Goal: Contribute content: Contribute content

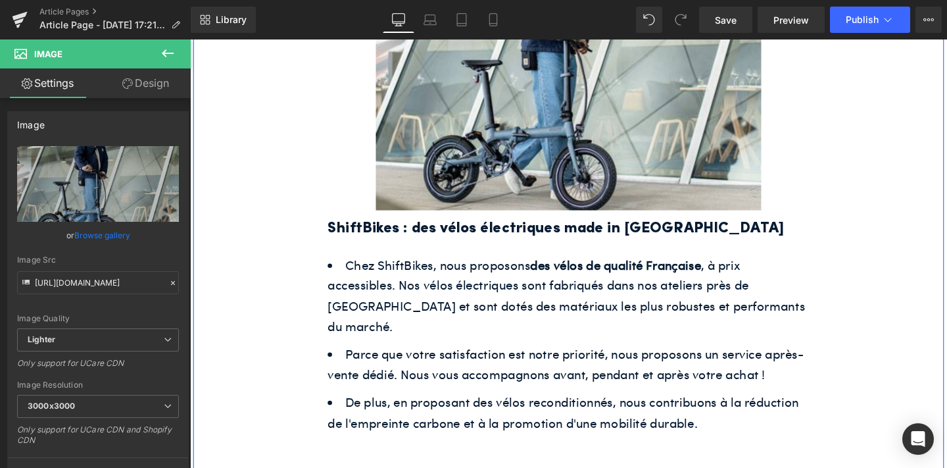
scroll to position [668, 0]
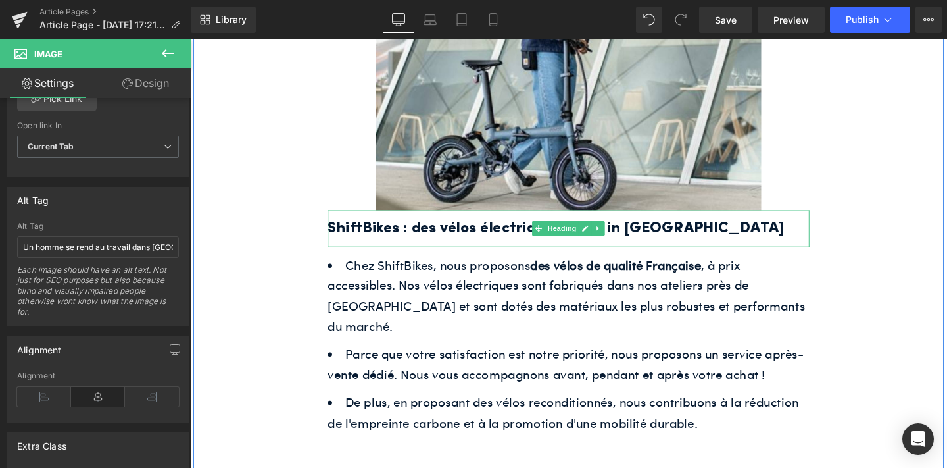
click at [482, 232] on h2 "ShiftBikes : des vélos électriques made in [GEOGRAPHIC_DATA]" at bounding box center [588, 239] width 507 height 26
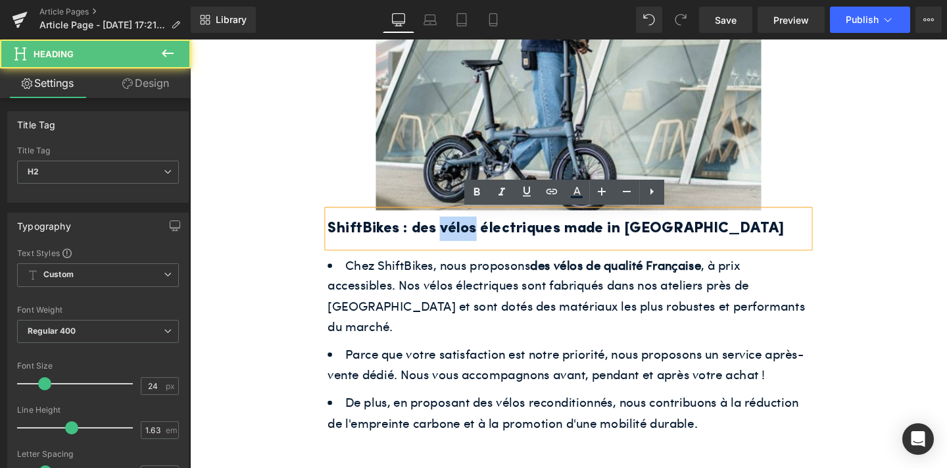
click at [482, 232] on h2 "ShiftBikes : des vélos électriques made in [GEOGRAPHIC_DATA]" at bounding box center [588, 239] width 507 height 26
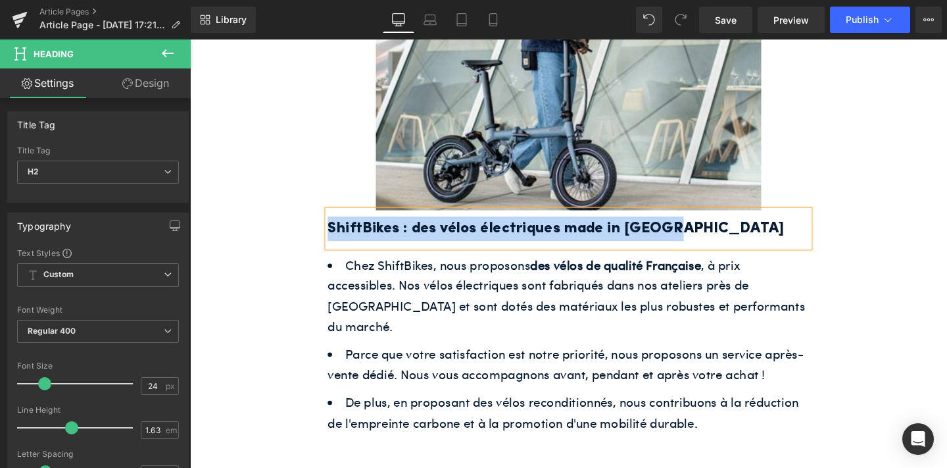
paste div
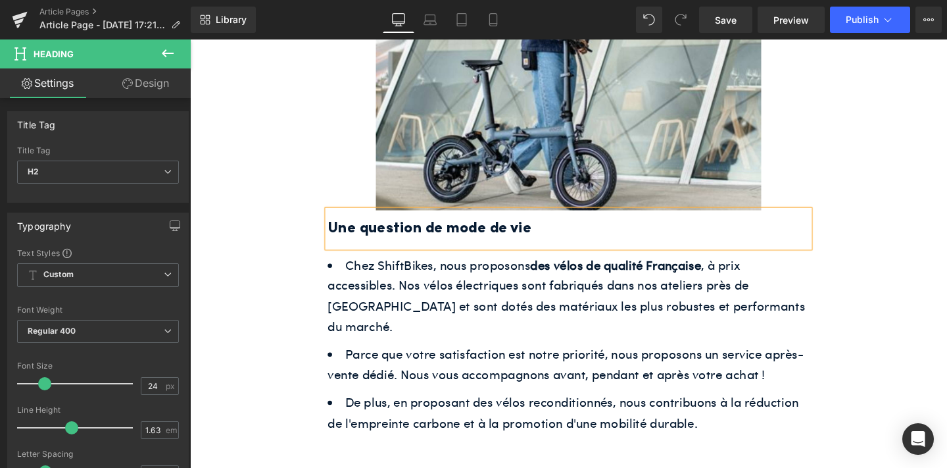
click at [509, 282] on span "Chez ShiftBikes, nous proposons des vélos de qualité Française , à prix accessi…" at bounding box center [586, 308] width 502 height 83
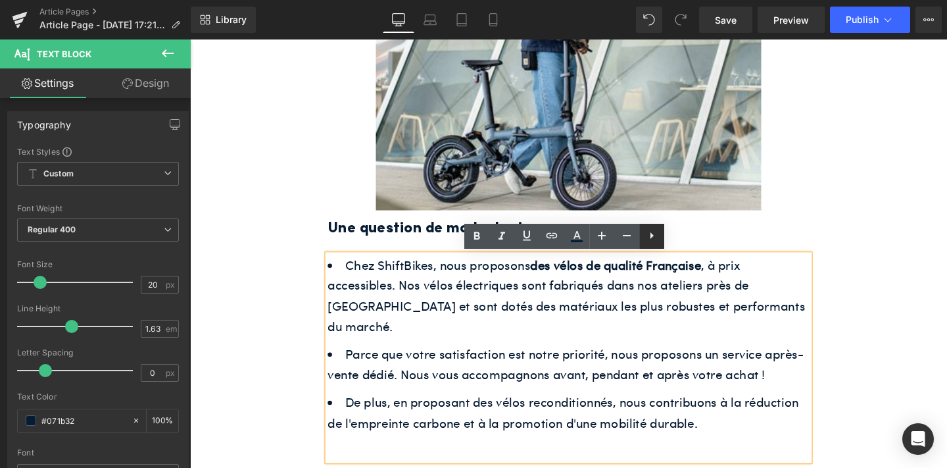
click at [651, 242] on icon at bounding box center [652, 236] width 16 height 16
click at [660, 237] on link at bounding box center [651, 236] width 25 height 25
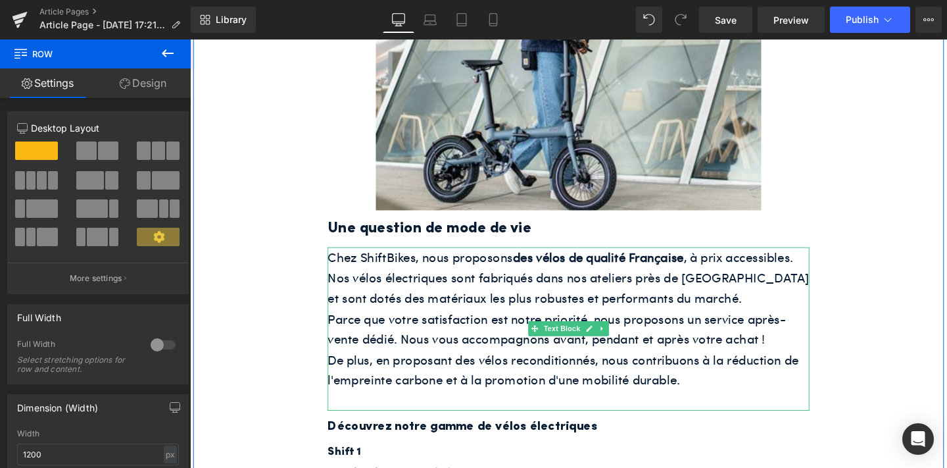
click at [560, 338] on li "Text Block" at bounding box center [574, 344] width 57 height 16
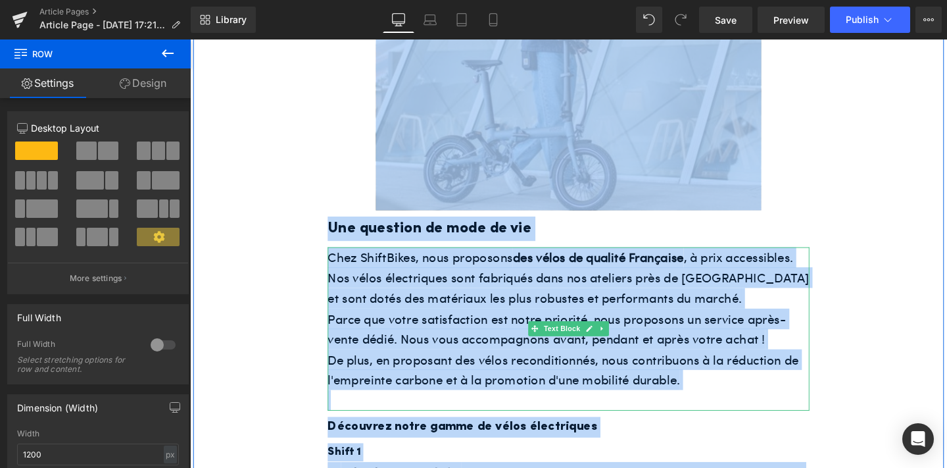
click at [520, 346] on span "Parce que votre satisfaction est notre priorité, nous proposons un service aprè…" at bounding box center [576, 344] width 482 height 40
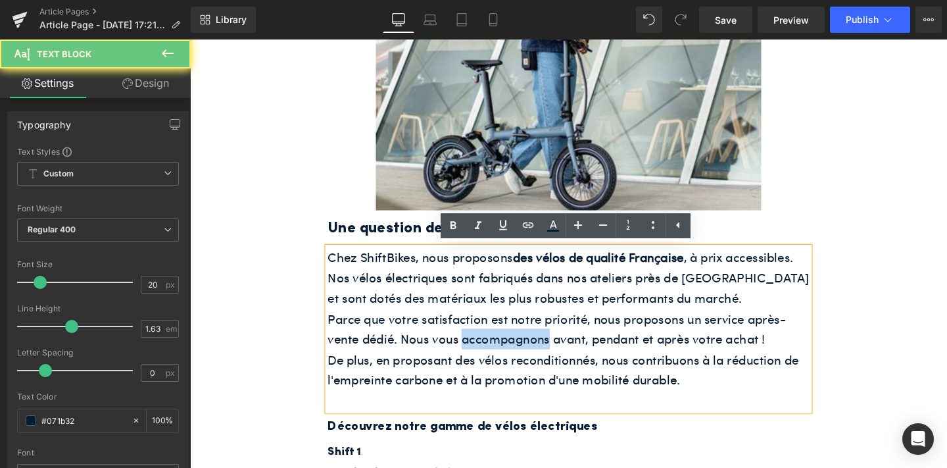
click at [520, 346] on span "Parce que votre satisfaction est notre priorité, nous proposons un service aprè…" at bounding box center [576, 344] width 482 height 40
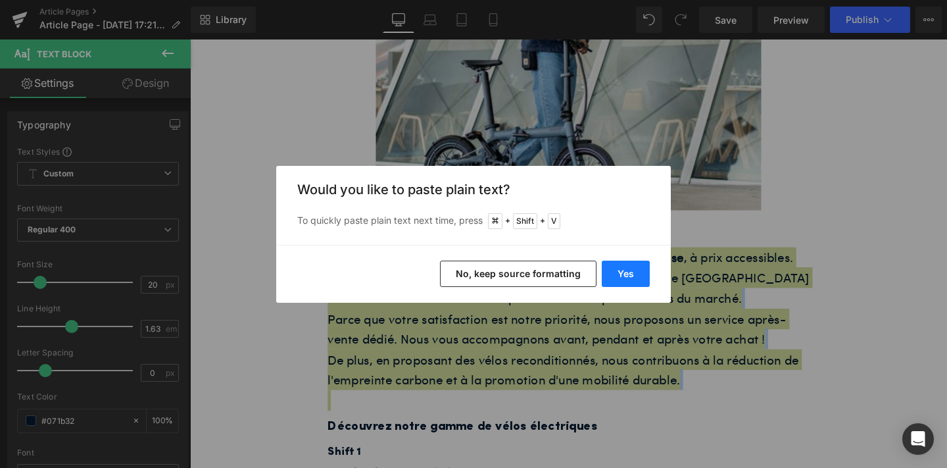
click at [634, 270] on button "Yes" at bounding box center [626, 274] width 48 height 26
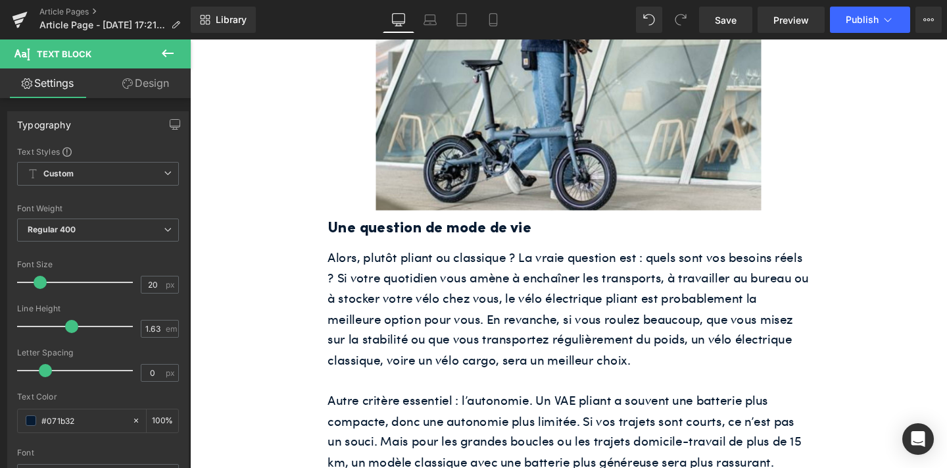
click at [512, 369] on font "Alors, plutôt pliant ou classique ? La vraie question est : quels sont vos beso…" at bounding box center [588, 322] width 506 height 126
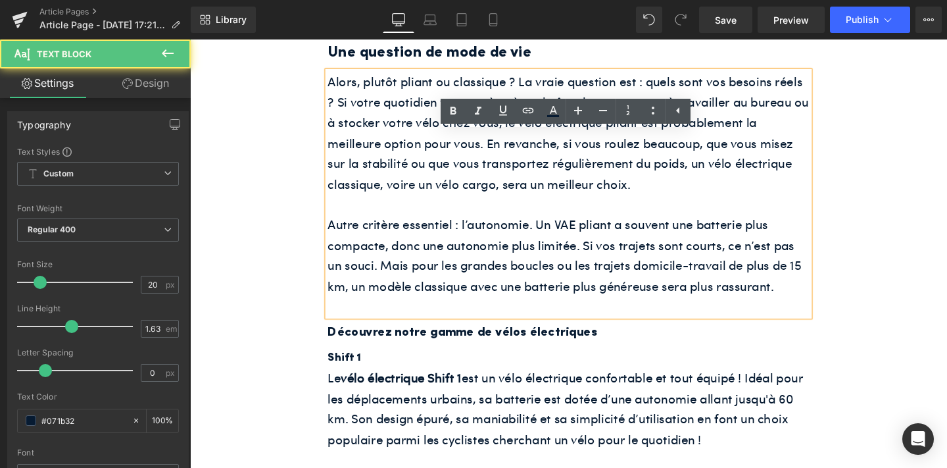
scroll to position [2151, 0]
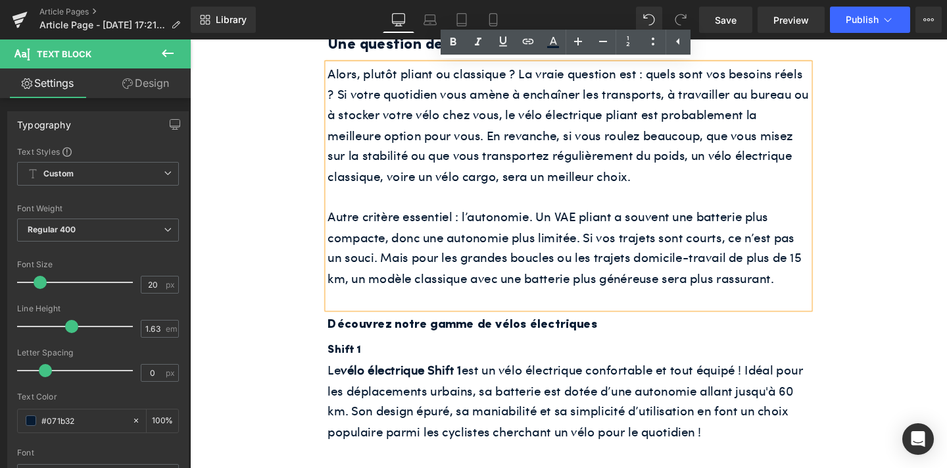
click at [696, 314] on p at bounding box center [588, 312] width 507 height 22
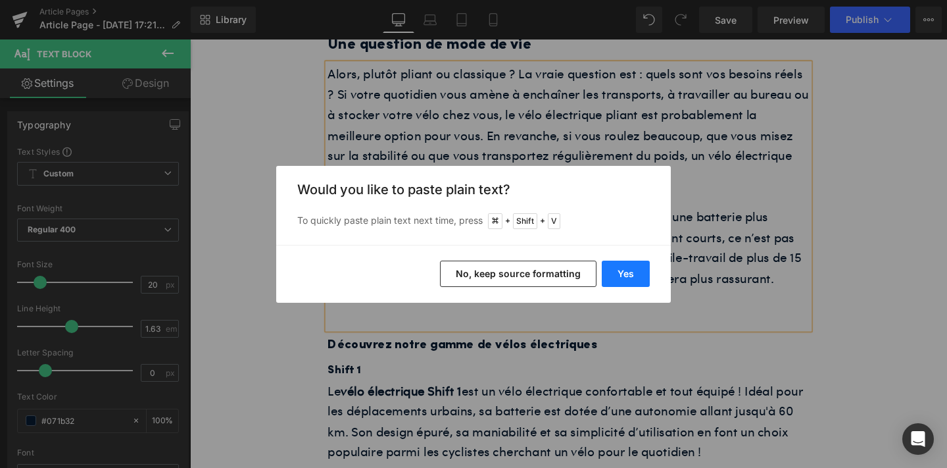
click at [616, 268] on button "Yes" at bounding box center [626, 274] width 48 height 26
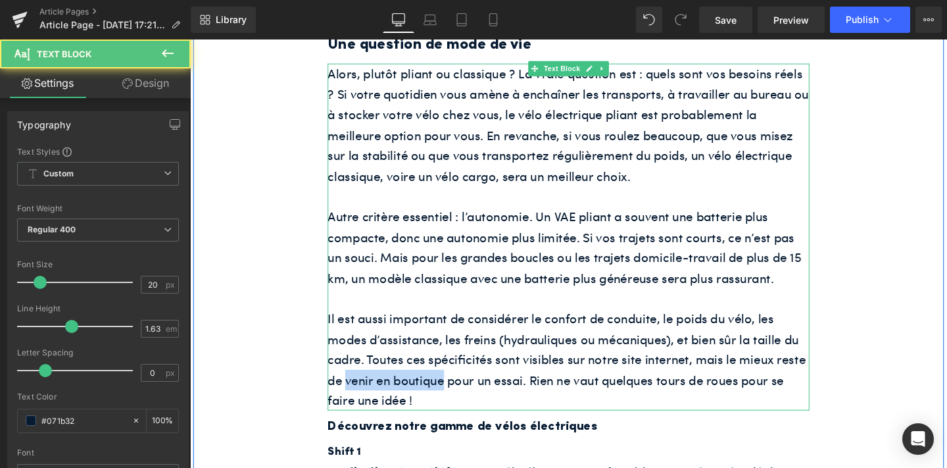
drag, startPoint x: 458, startPoint y: 397, endPoint x: 352, endPoint y: 397, distance: 105.9
click at [352, 397] on font "Il est aussi important de considérer le confort de conduite, le poids du vélo, …" at bounding box center [586, 376] width 503 height 104
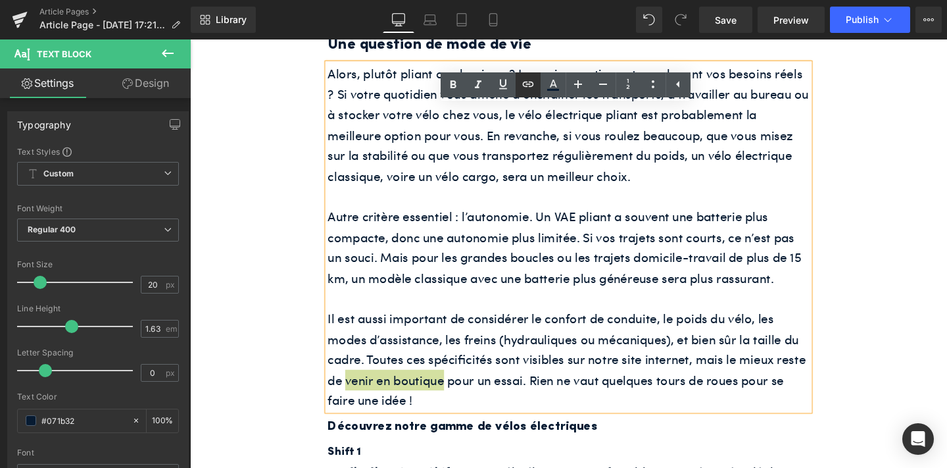
click at [539, 77] on link at bounding box center [528, 84] width 25 height 25
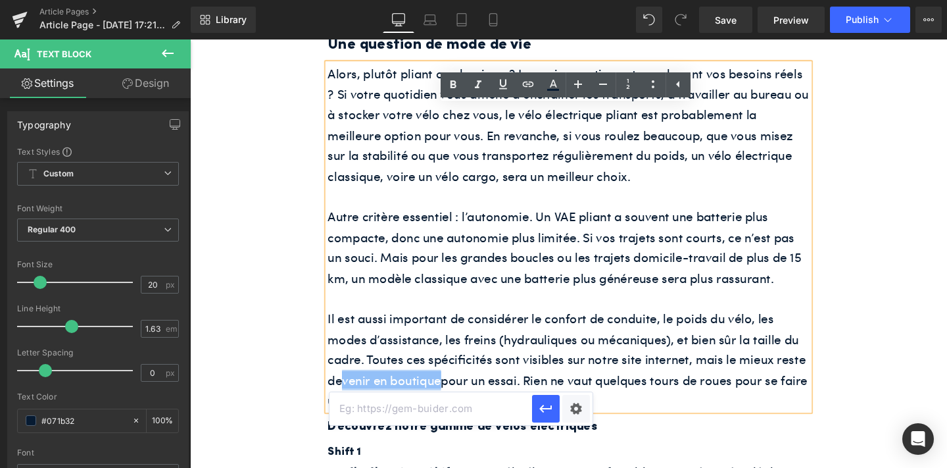
click at [460, 447] on h3 "Découvrez notre gamme de vélos électriques" at bounding box center [588, 447] width 507 height 22
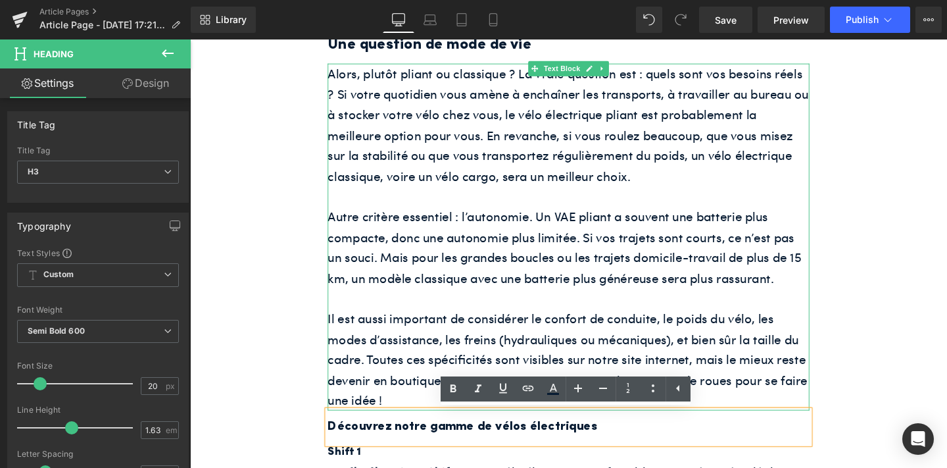
click at [423, 374] on font "Il est aussi important de considérer le confort de conduite, le poids du vélo, …" at bounding box center [587, 376] width 505 height 104
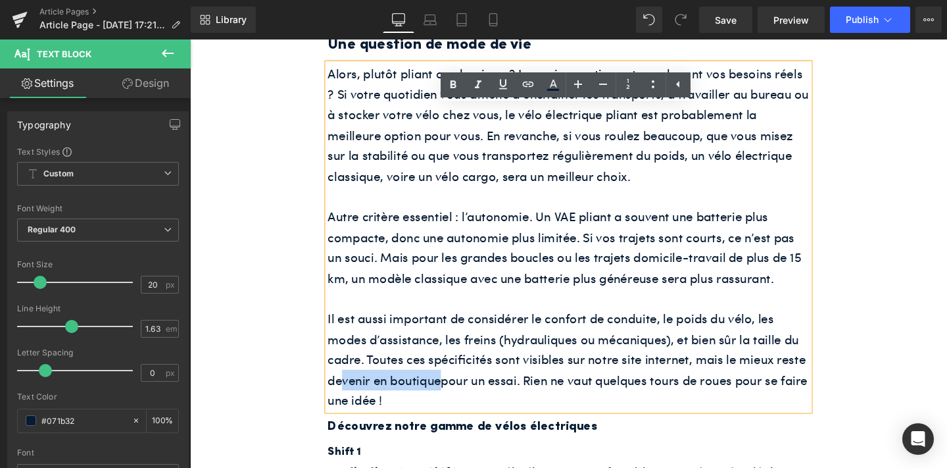
drag, startPoint x: 457, startPoint y: 397, endPoint x: 357, endPoint y: 395, distance: 100.7
click at [357, 395] on font "Il est aussi important de considérer le confort de conduite, le poids du vélo, …" at bounding box center [587, 376] width 505 height 104
click at [528, 80] on icon at bounding box center [528, 84] width 16 height 16
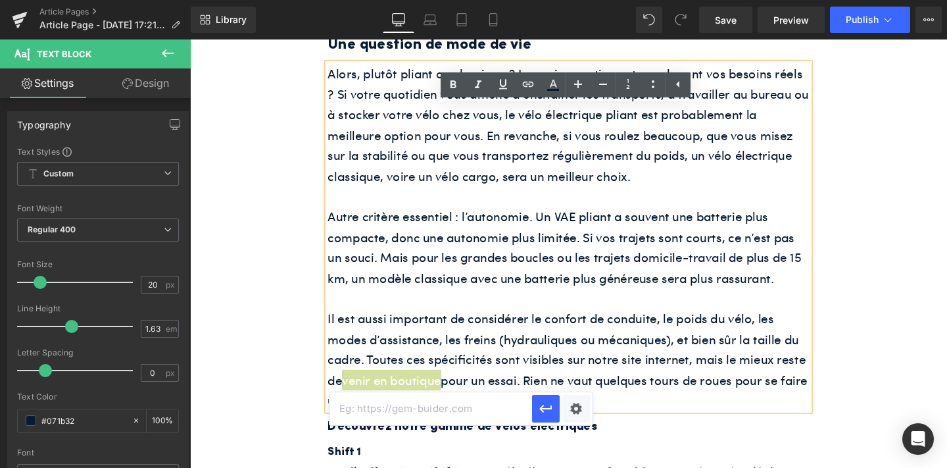
click at [480, 408] on input "text" at bounding box center [431, 408] width 203 height 33
paste input "[URL][DOMAIN_NAME]"
type input "[URL][DOMAIN_NAME]"
click at [544, 413] on icon "button" at bounding box center [546, 409] width 16 height 16
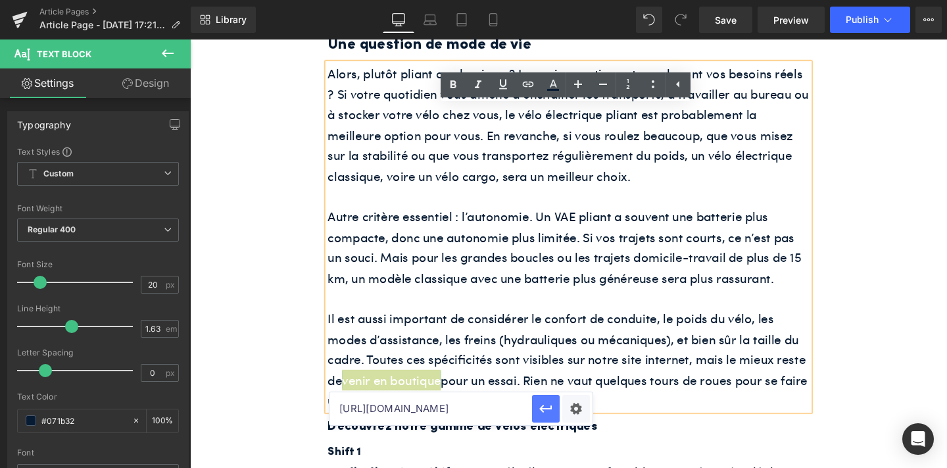
scroll to position [0, 0]
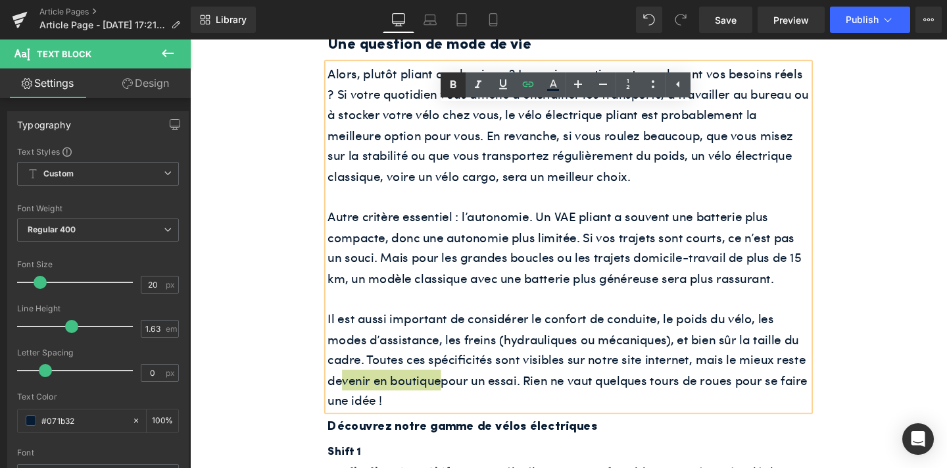
click at [452, 93] on link at bounding box center [453, 84] width 25 height 25
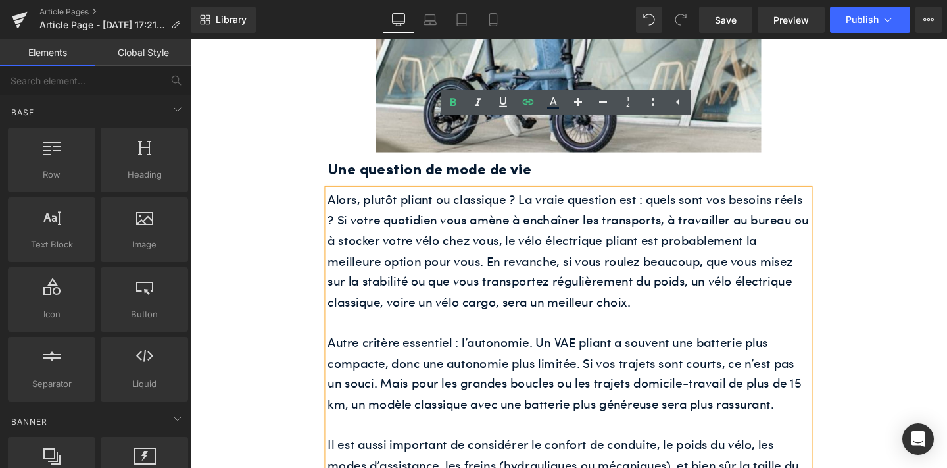
scroll to position [2006, 0]
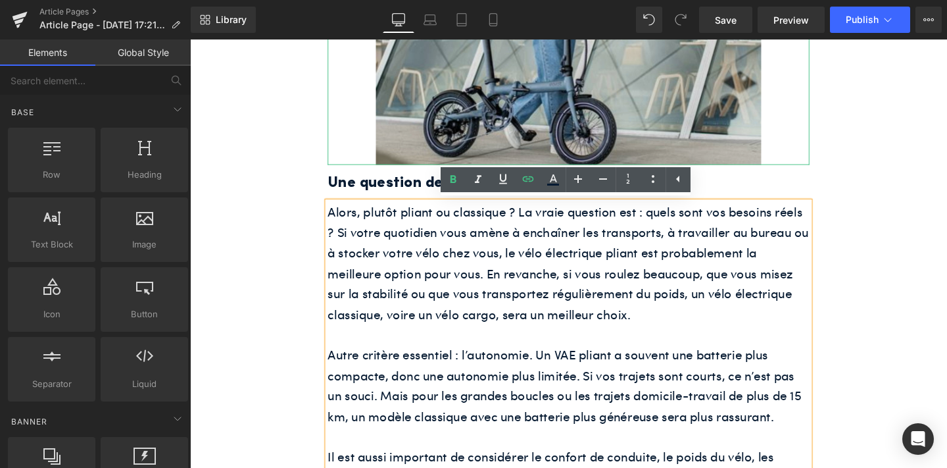
click at [414, 136] on img at bounding box center [588, 19] width 405 height 304
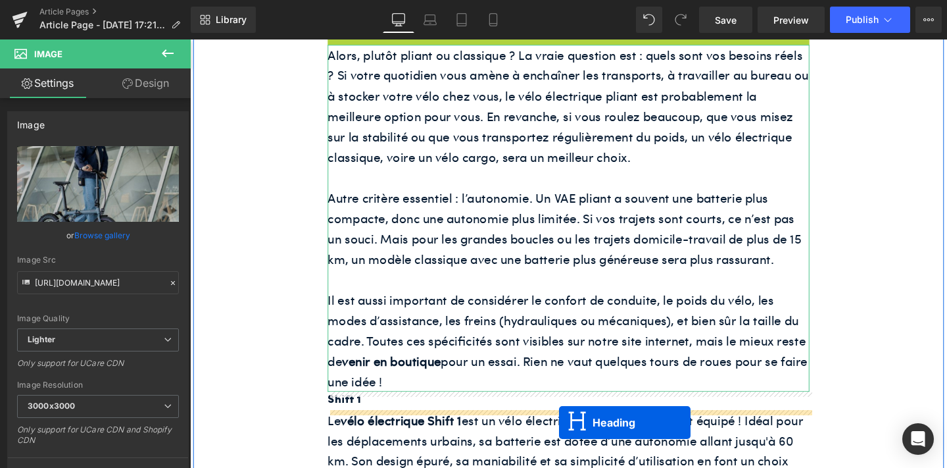
scroll to position [2243, 0]
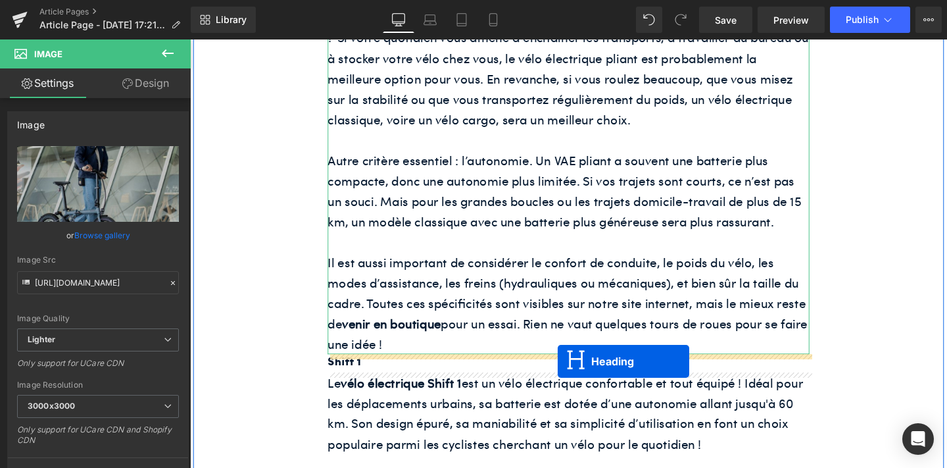
drag, startPoint x: 553, startPoint y: 227, endPoint x: 577, endPoint y: 378, distance: 152.6
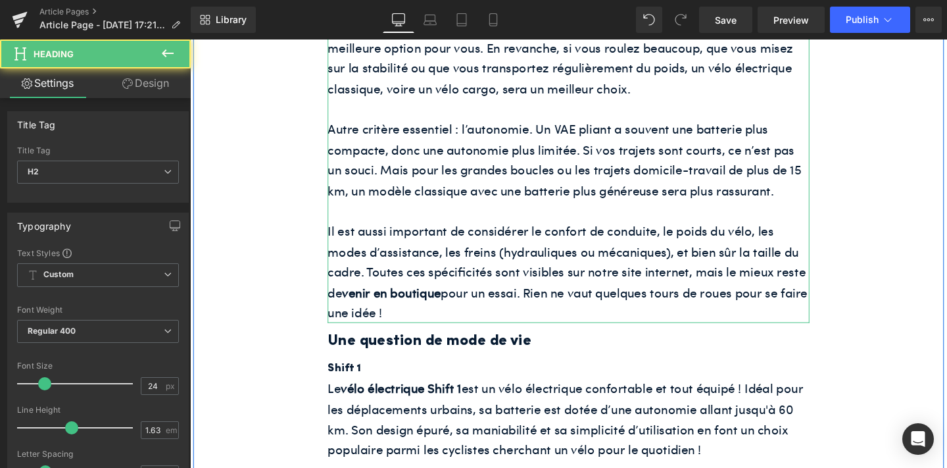
scroll to position [2210, 0]
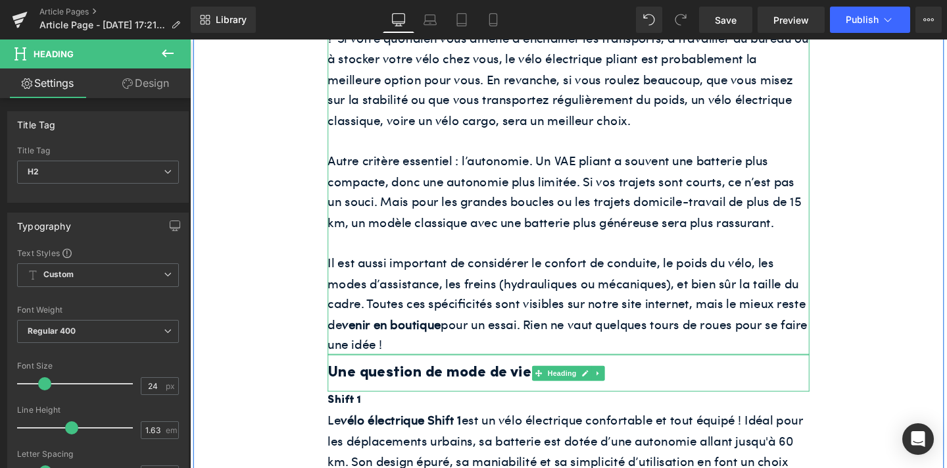
click at [466, 388] on h2 "Une question de mode de vie" at bounding box center [588, 390] width 507 height 26
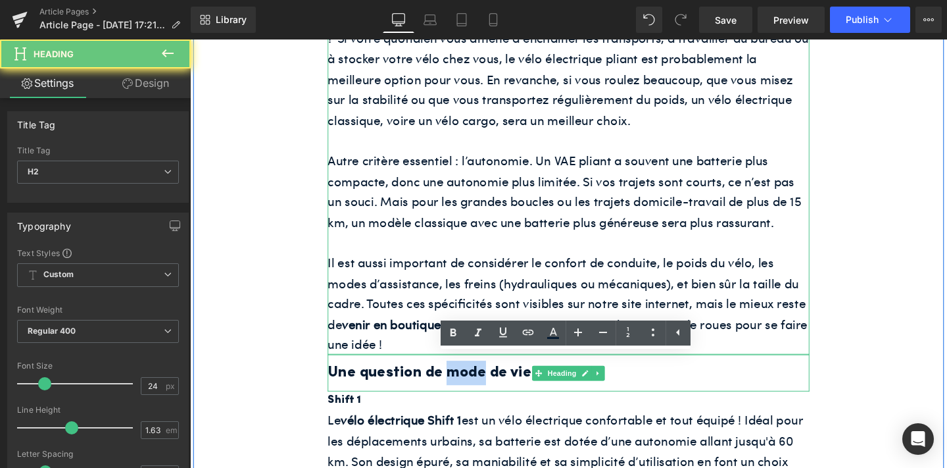
click at [466, 388] on h2 "Une question de mode de vie" at bounding box center [588, 390] width 507 height 26
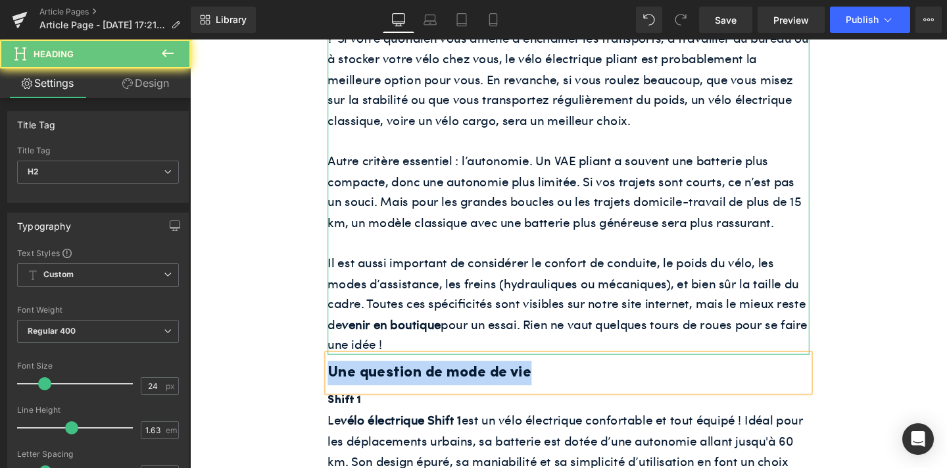
paste div
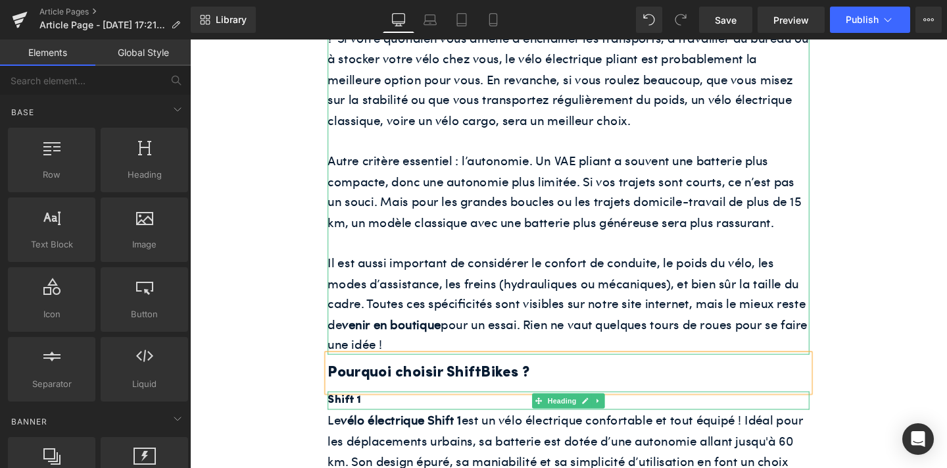
drag, startPoint x: 719, startPoint y: 413, endPoint x: 546, endPoint y: 391, distance: 174.5
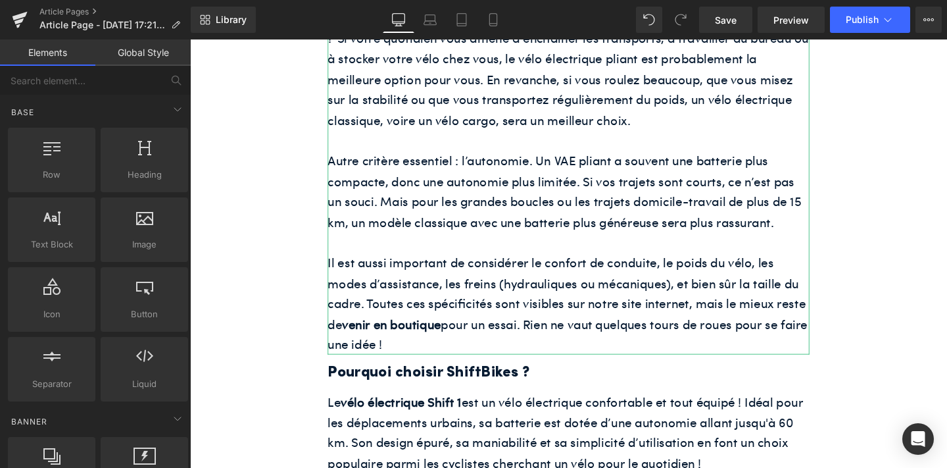
click at [439, 412] on div "Rendering Content" at bounding box center [474, 416] width 81 height 14
click at [445, 455] on p "Le vélo électrique Shift 1 est un vélo électrique confortable et tout équipé ! …" at bounding box center [588, 452] width 507 height 86
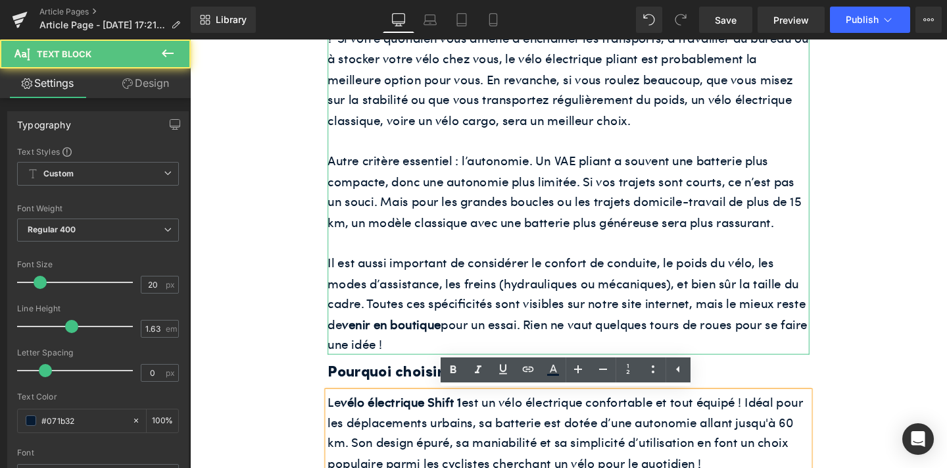
click at [445, 451] on p "Le vélo électrique Shift 1 est un vélo électrique confortable et tout équipé ! …" at bounding box center [588, 452] width 507 height 86
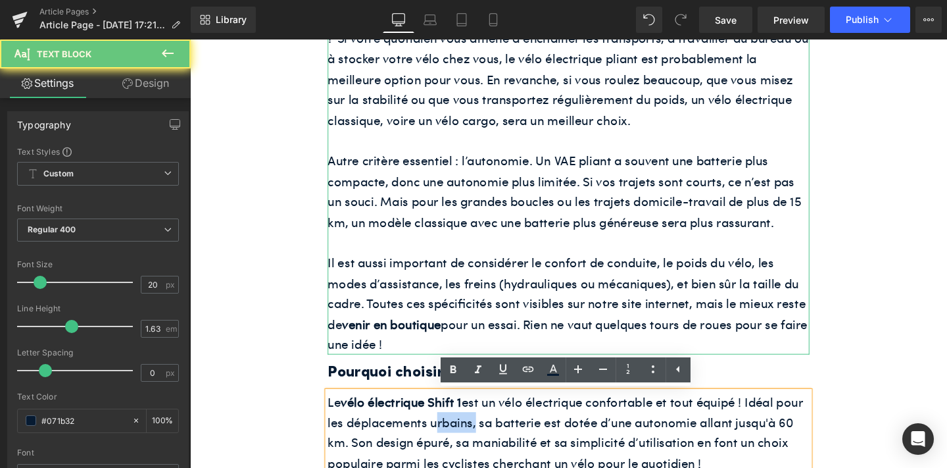
click at [445, 451] on p "Le vélo électrique Shift 1 est un vélo électrique confortable et tout équipé ! …" at bounding box center [588, 452] width 507 height 86
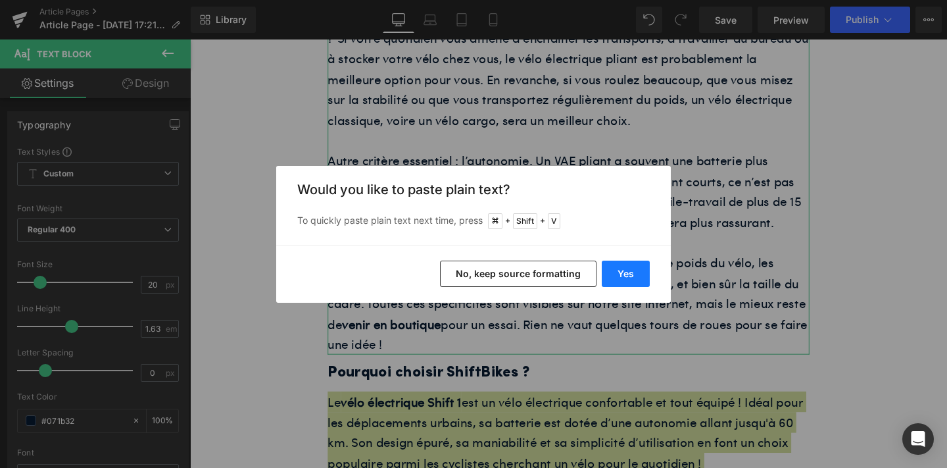
click at [621, 266] on button "Yes" at bounding box center [626, 274] width 48 height 26
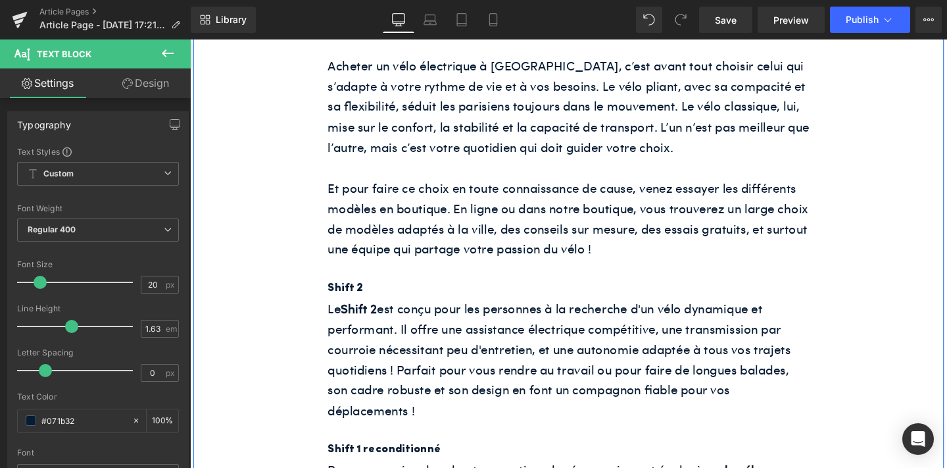
scroll to position [3113, 0]
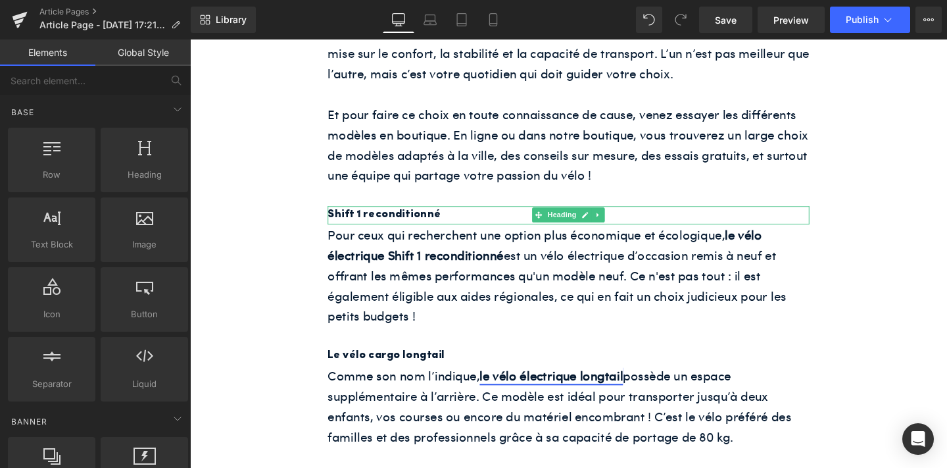
drag, startPoint x: 716, startPoint y: 403, endPoint x: 543, endPoint y: 381, distance: 174.5
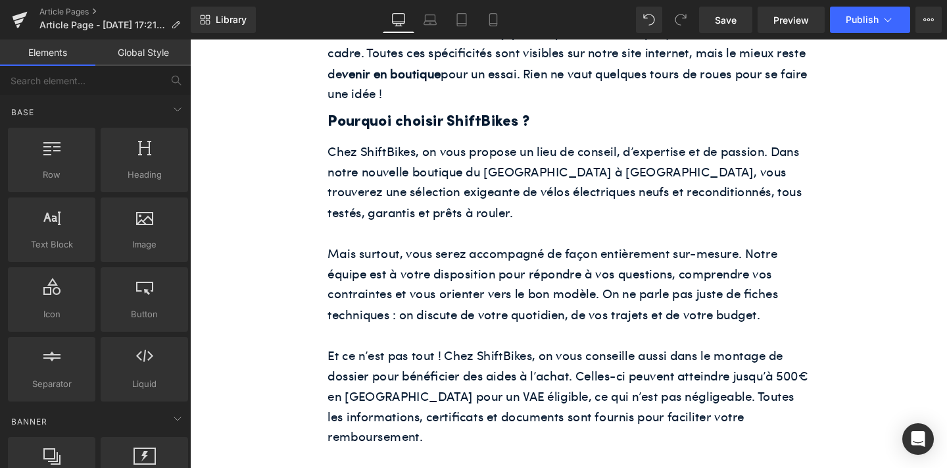
scroll to position [2473, 0]
click at [895, 23] on button "Publish" at bounding box center [870, 20] width 80 height 26
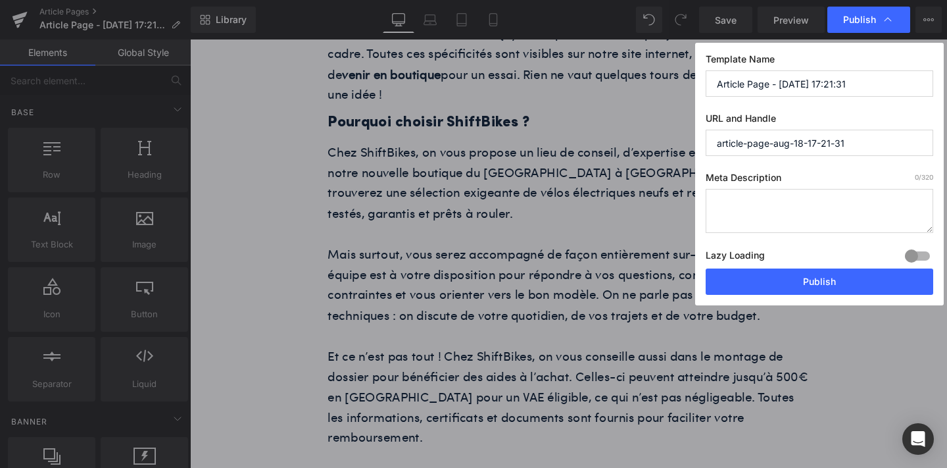
click at [809, 209] on textarea at bounding box center [820, 211] width 228 height 44
paste textarea "Vélo électrique pliant ou classique à [GEOGRAPHIC_DATA] ? Découvrez les avantag…"
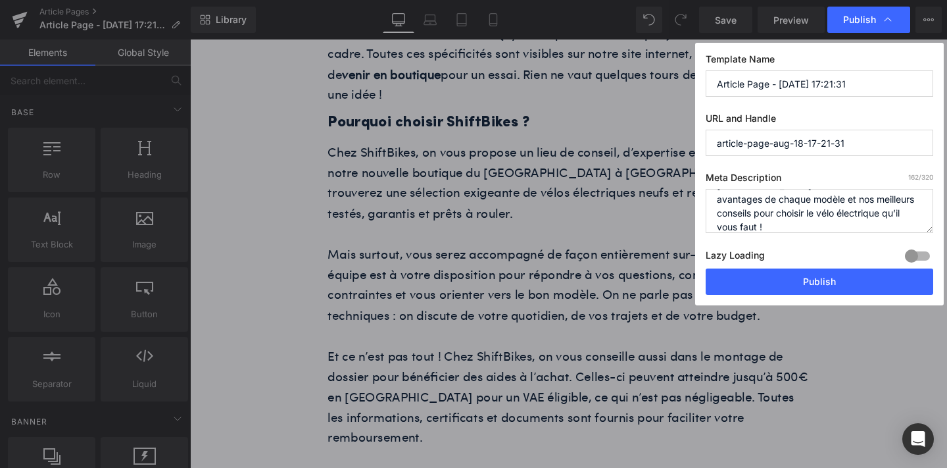
scroll to position [28, 0]
type textarea "Vélo électrique pliant ou classique à [GEOGRAPHIC_DATA] ? Découvrez les avantag…"
click at [768, 85] on input "Article Page - [DATE] 17:21:31" at bounding box center [820, 83] width 228 height 26
paste input "Vélo pliant ou vélo classique : que choisir pour [GEOGRAPHIC_DATA] ?"
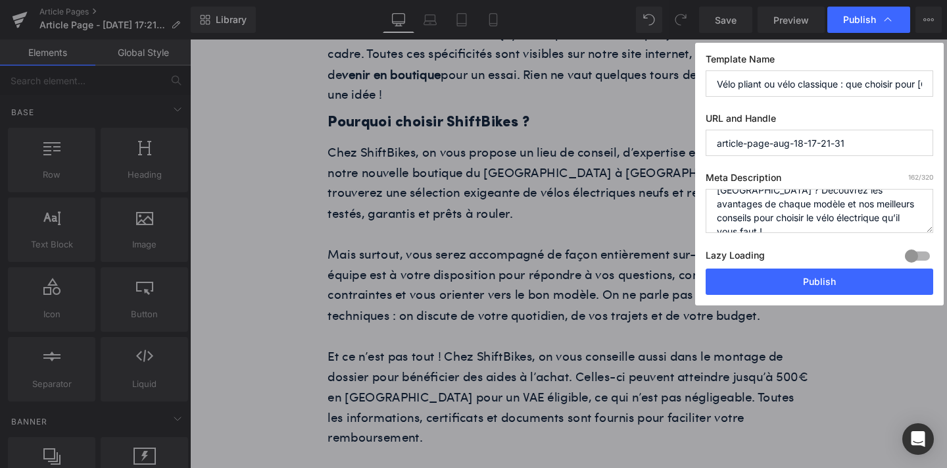
scroll to position [0, 28]
type input "Vélo pliant ou vélo classique : que choisir pour [GEOGRAPHIC_DATA] ?"
click at [750, 147] on input "article-page-aug-18-17-21-31" at bounding box center [820, 143] width 228 height 26
paste input "Vélo pliant ou vélo classique : que choisir pour [GEOGRAPHIC_DATA] ?"
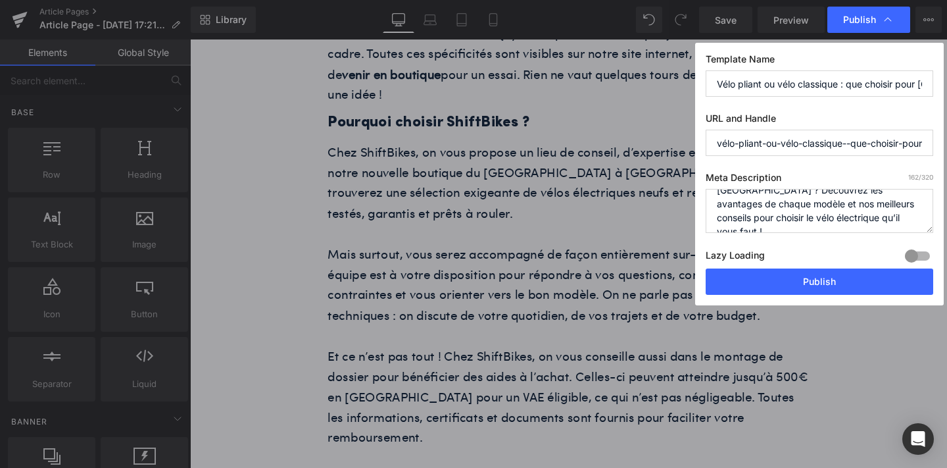
scroll to position [0, 28]
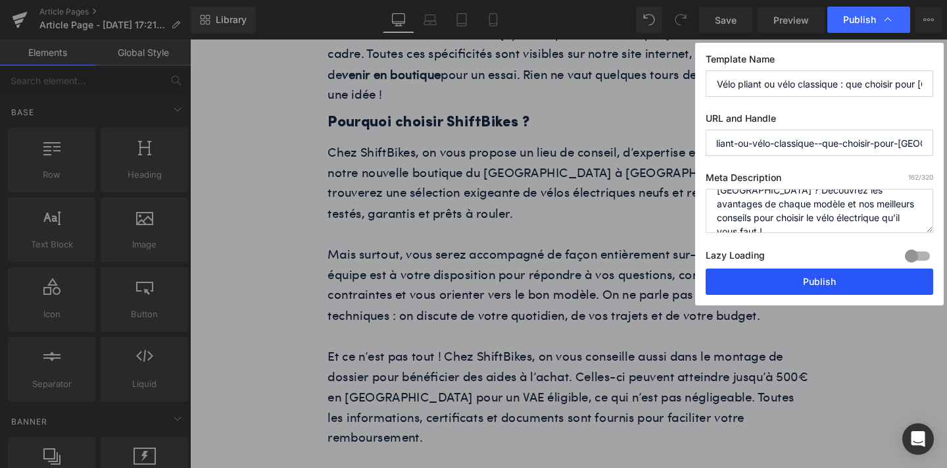
type input "vélo-pliant-ou-vélo-classique--que-choisir-pour-[GEOGRAPHIC_DATA]-"
click at [753, 277] on button "Publish" at bounding box center [820, 281] width 228 height 26
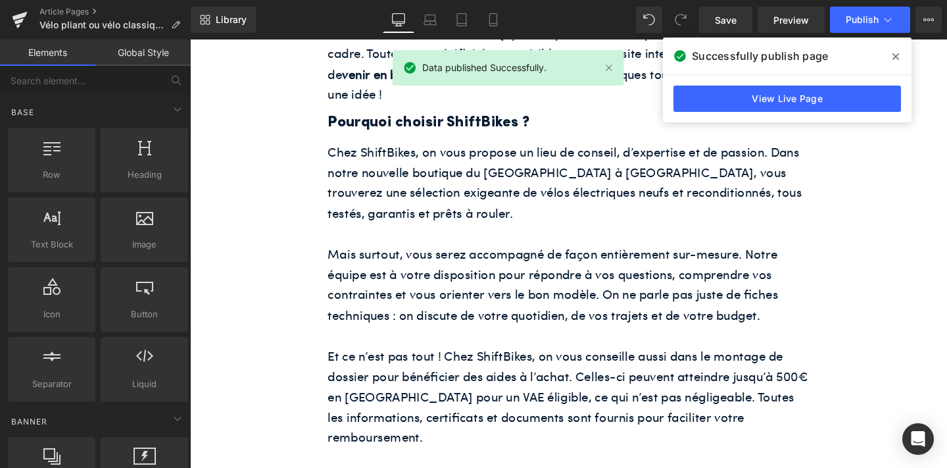
click at [896, 54] on icon at bounding box center [896, 56] width 7 height 11
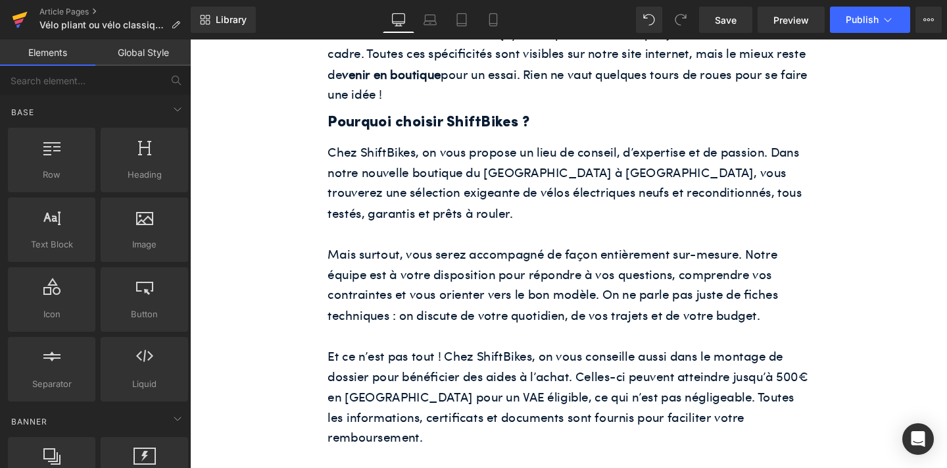
click at [16, 14] on icon at bounding box center [20, 19] width 16 height 33
